Goal: Task Accomplishment & Management: Use online tool/utility

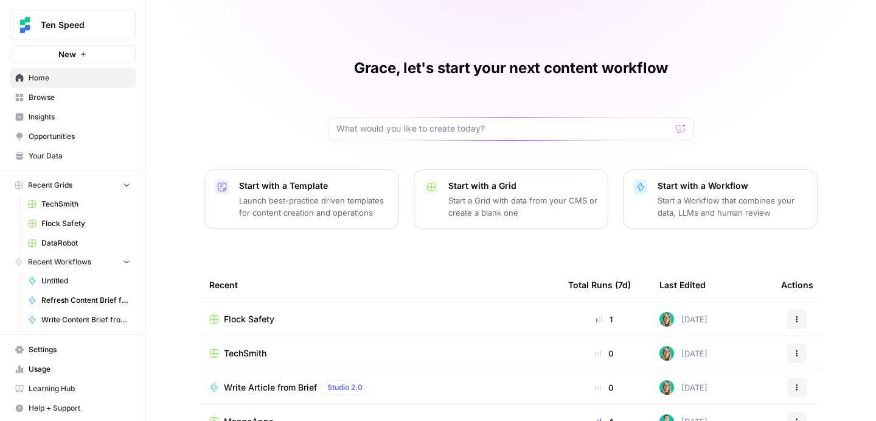
click at [57, 203] on span "TechSmith" at bounding box center [85, 203] width 89 height 11
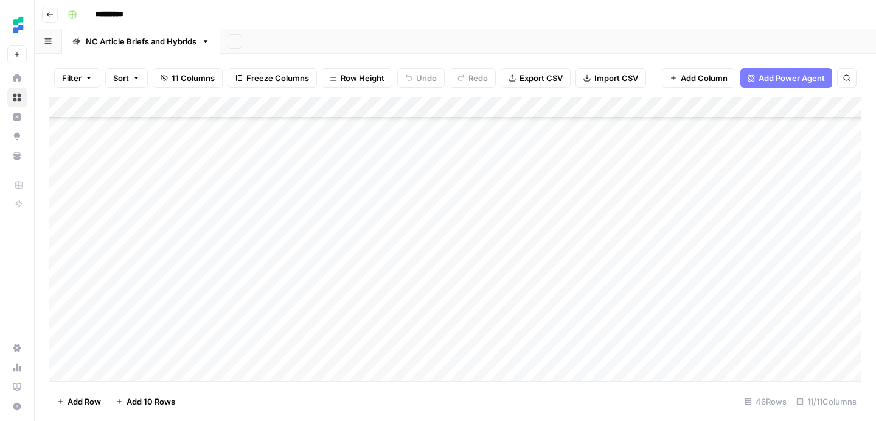
scroll to position [708, 0]
click at [133, 374] on div "Add Column" at bounding box center [455, 239] width 812 height 284
click at [133, 376] on div "Add Column" at bounding box center [455, 239] width 812 height 284
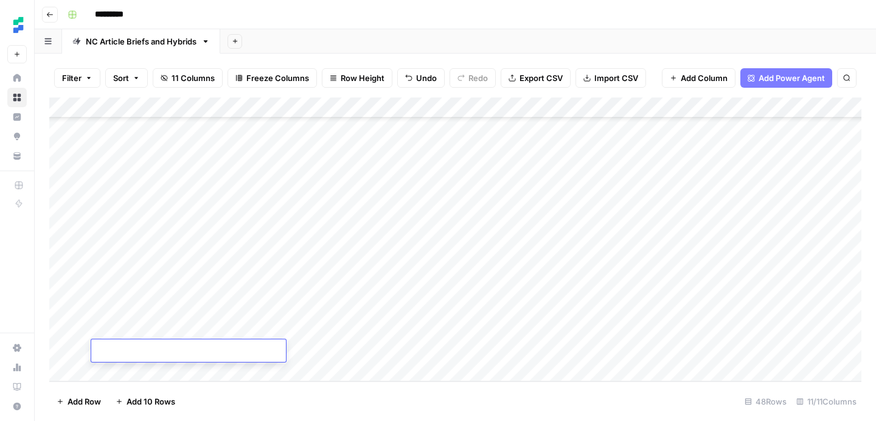
click at [188, 310] on div "Add Column" at bounding box center [455, 239] width 812 height 284
click at [253, 326] on div "Add Column" at bounding box center [455, 239] width 812 height 284
click at [313, 313] on div "Add Column" at bounding box center [455, 239] width 812 height 284
click at [435, 312] on div "Add Column" at bounding box center [455, 239] width 812 height 284
click at [351, 304] on div "Add Column" at bounding box center [455, 239] width 812 height 284
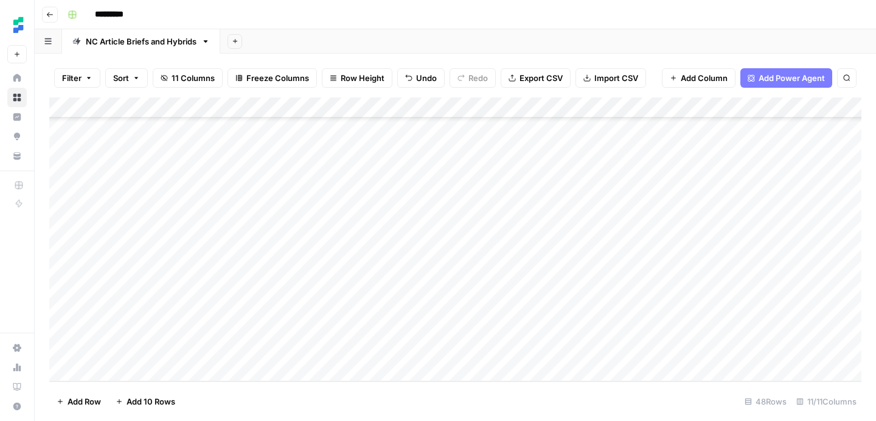
click at [327, 306] on div "Add Column" at bounding box center [455, 239] width 812 height 284
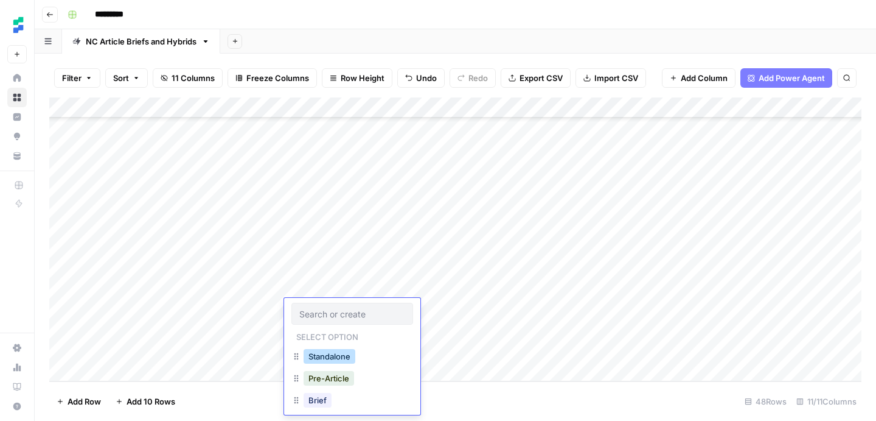
click at [337, 354] on button "Standalone" at bounding box center [330, 356] width 52 height 15
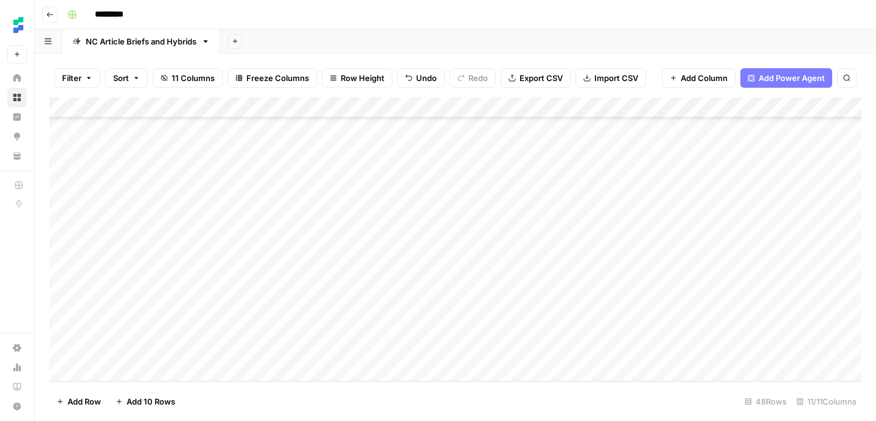
click at [255, 324] on div "Add Column" at bounding box center [455, 239] width 812 height 284
click at [419, 331] on div "Add Column" at bounding box center [455, 239] width 812 height 284
click at [257, 331] on div "Add Column" at bounding box center [455, 239] width 812 height 284
click at [355, 329] on div "Add Column" at bounding box center [455, 239] width 812 height 284
click at [312, 329] on div "Add Column" at bounding box center [455, 239] width 812 height 284
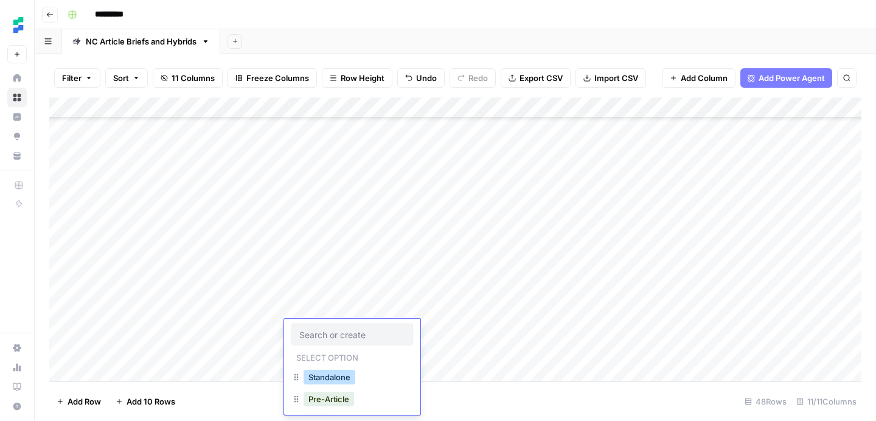
click at [340, 377] on button "Standalone" at bounding box center [330, 376] width 52 height 15
click at [226, 355] on div "Add Column" at bounding box center [455, 239] width 812 height 284
click at [323, 358] on div "Add Column" at bounding box center [455, 239] width 812 height 284
click at [310, 352] on div "Add Column" at bounding box center [455, 239] width 812 height 284
click at [346, 397] on button "Standalone" at bounding box center [330, 397] width 52 height 15
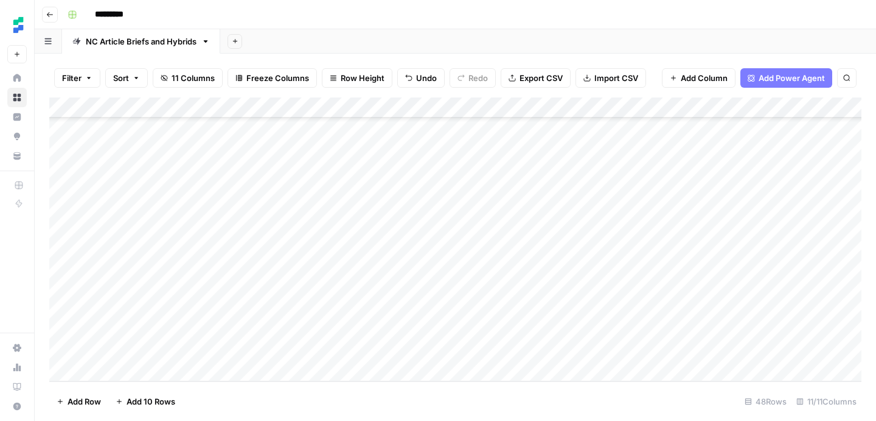
click at [460, 351] on div "Add Column" at bounding box center [455, 239] width 812 height 284
click at [631, 310] on div "Add Column" at bounding box center [455, 239] width 812 height 284
click at [633, 332] on div "Add Column" at bounding box center [455, 239] width 812 height 284
click at [628, 352] on div "Add Column" at bounding box center [455, 239] width 812 height 284
